Goal: Find specific page/section: Find specific page/section

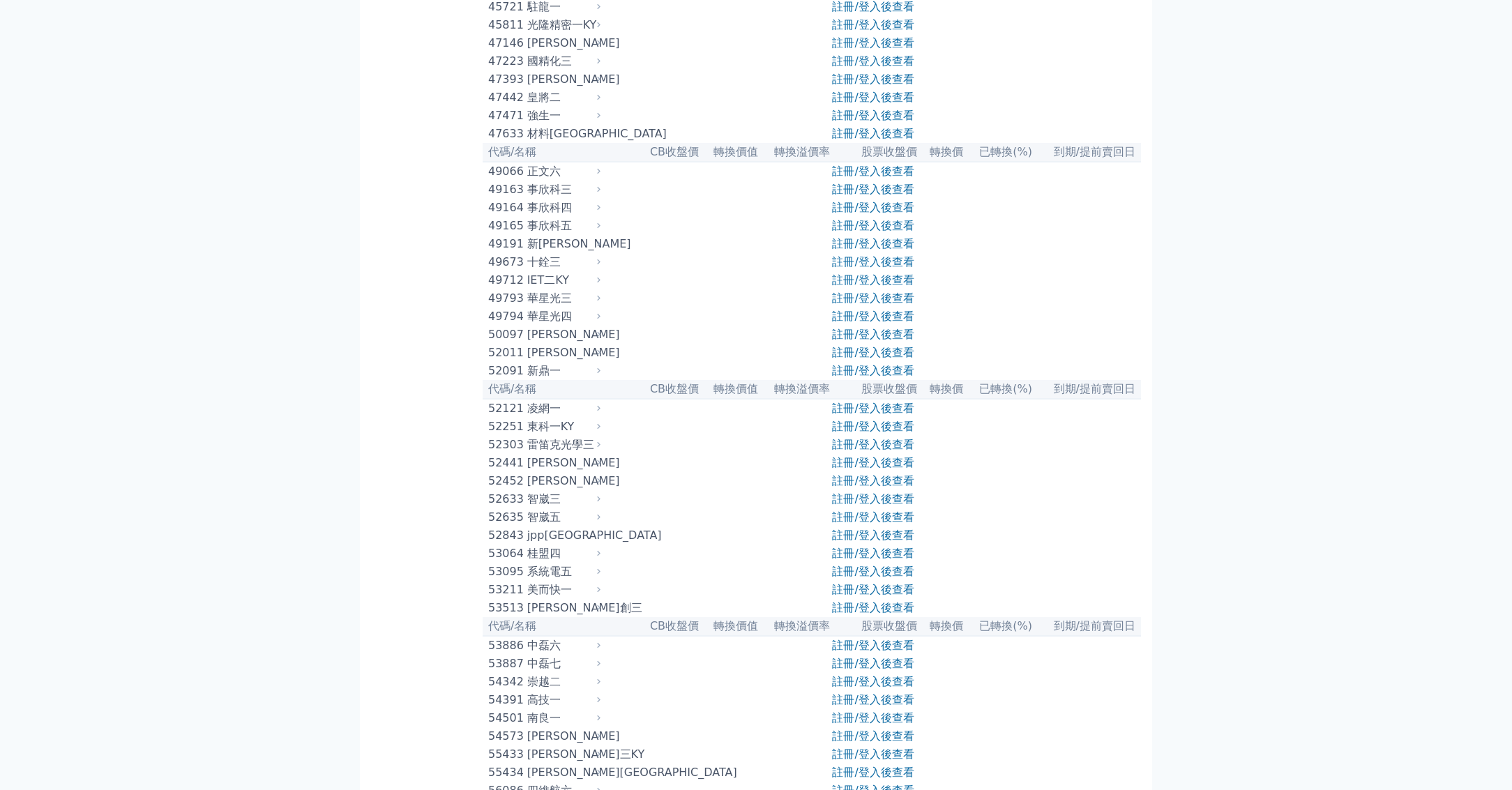
scroll to position [4032, 0]
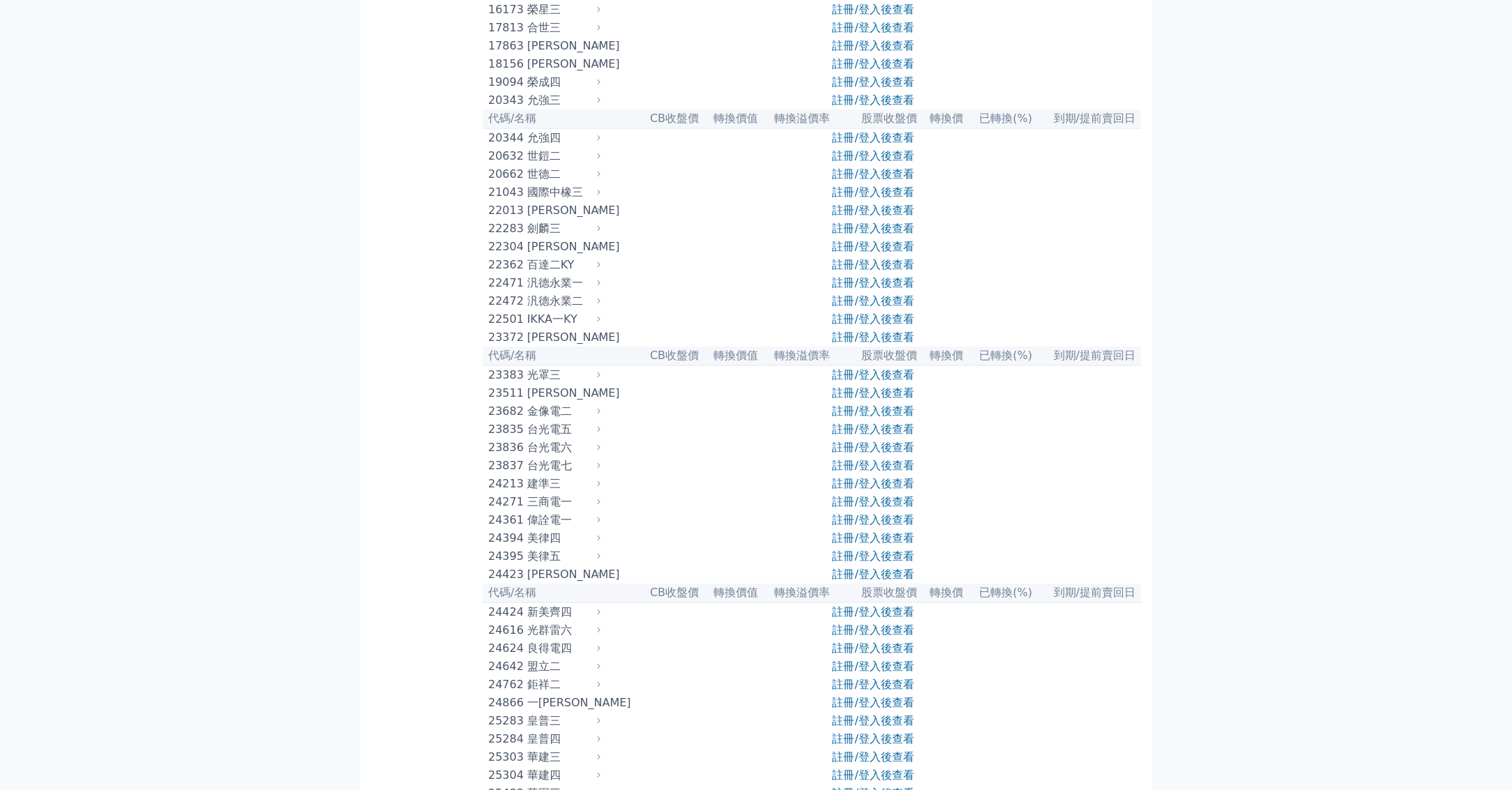
scroll to position [746, 0]
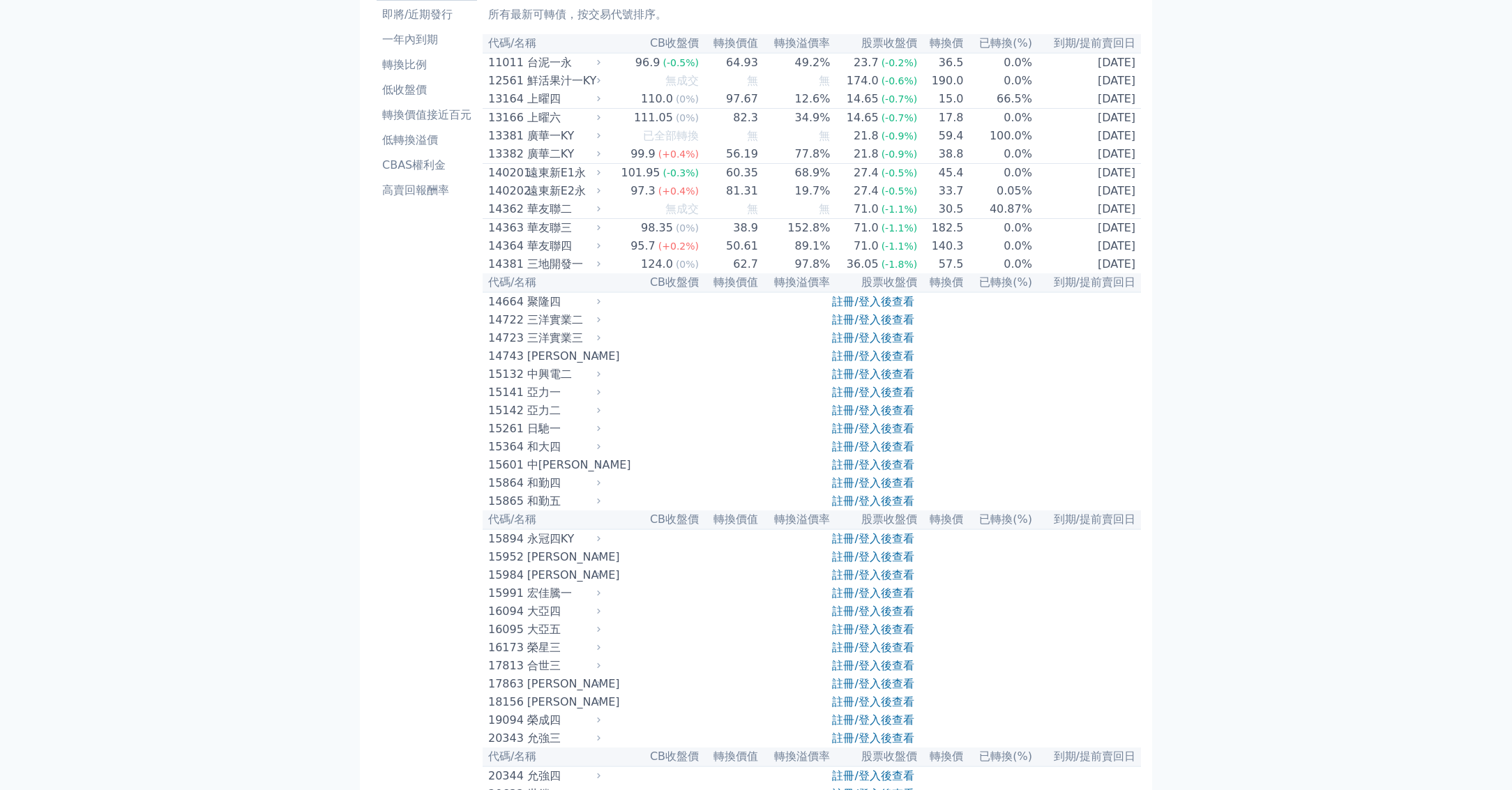
scroll to position [84, 0]
click at [843, 307] on link "註冊/登入後查看" at bounding box center [872, 301] width 81 height 13
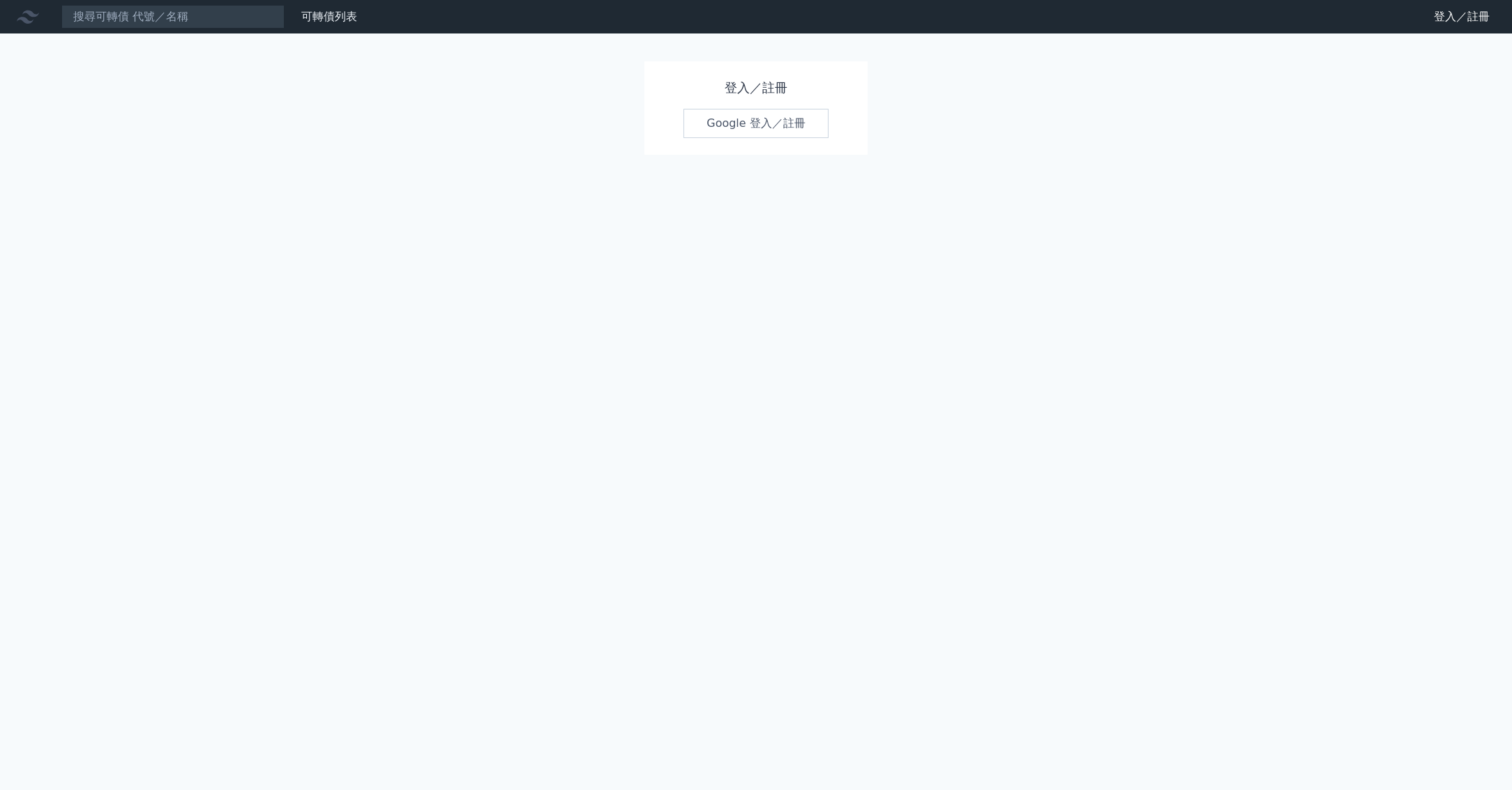
scroll to position [84, 0]
